Goal: Task Accomplishment & Management: Use online tool/utility

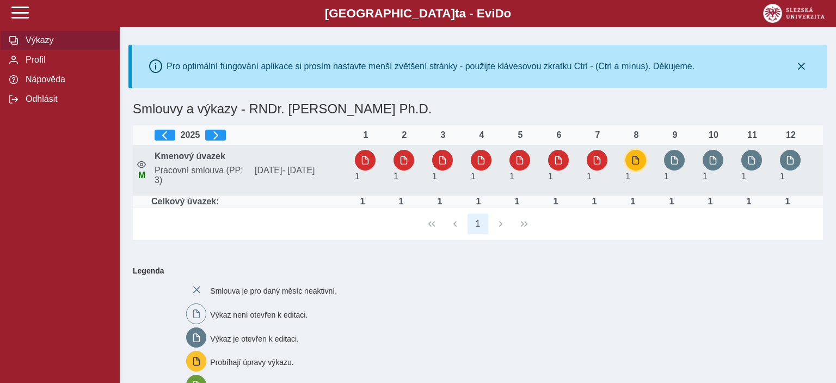
click at [635, 156] on button "button" at bounding box center [636, 160] width 21 height 21
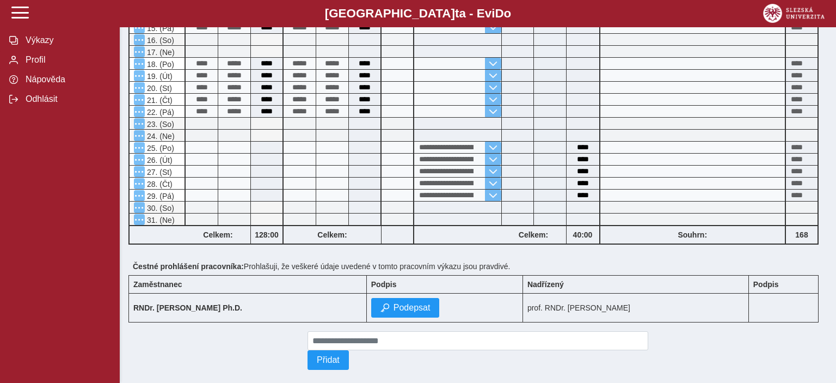
scroll to position [517, 0]
click at [394, 303] on span "Podepsat" at bounding box center [412, 308] width 37 height 10
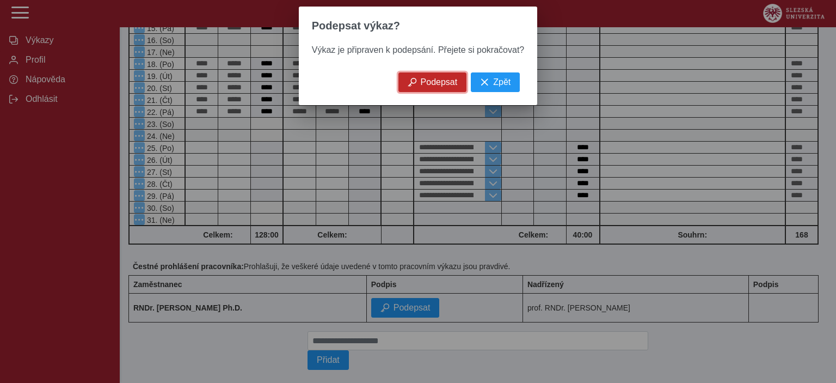
click at [435, 87] on span "Podepsat" at bounding box center [439, 82] width 37 height 10
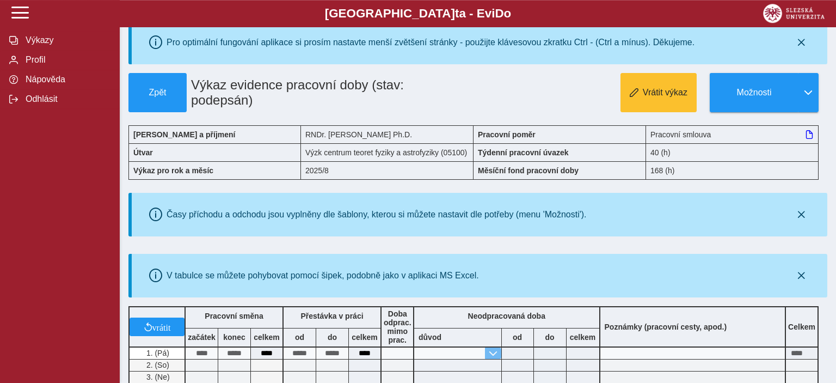
scroll to position [0, 0]
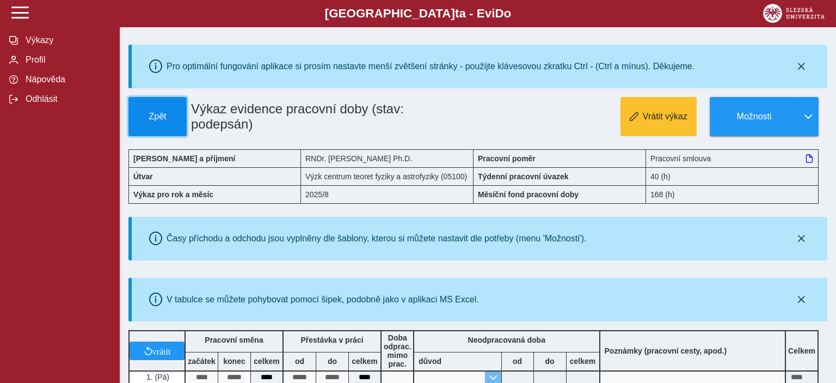
click at [167, 109] on button "Zpět" at bounding box center [157, 116] width 58 height 39
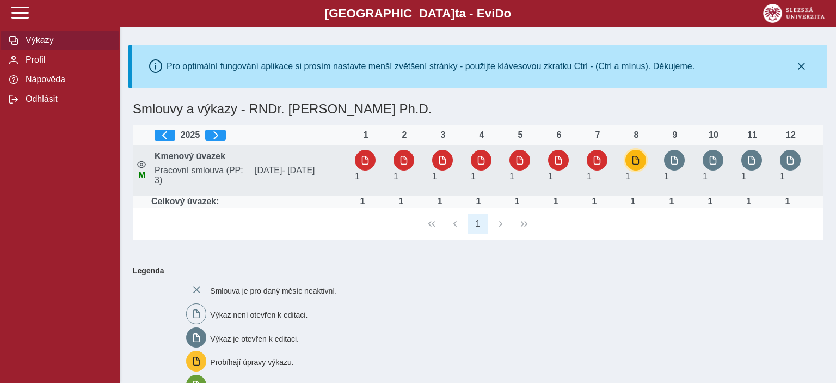
click at [638, 166] on button "button" at bounding box center [636, 160] width 21 height 21
